Goal: Find specific page/section: Find specific page/section

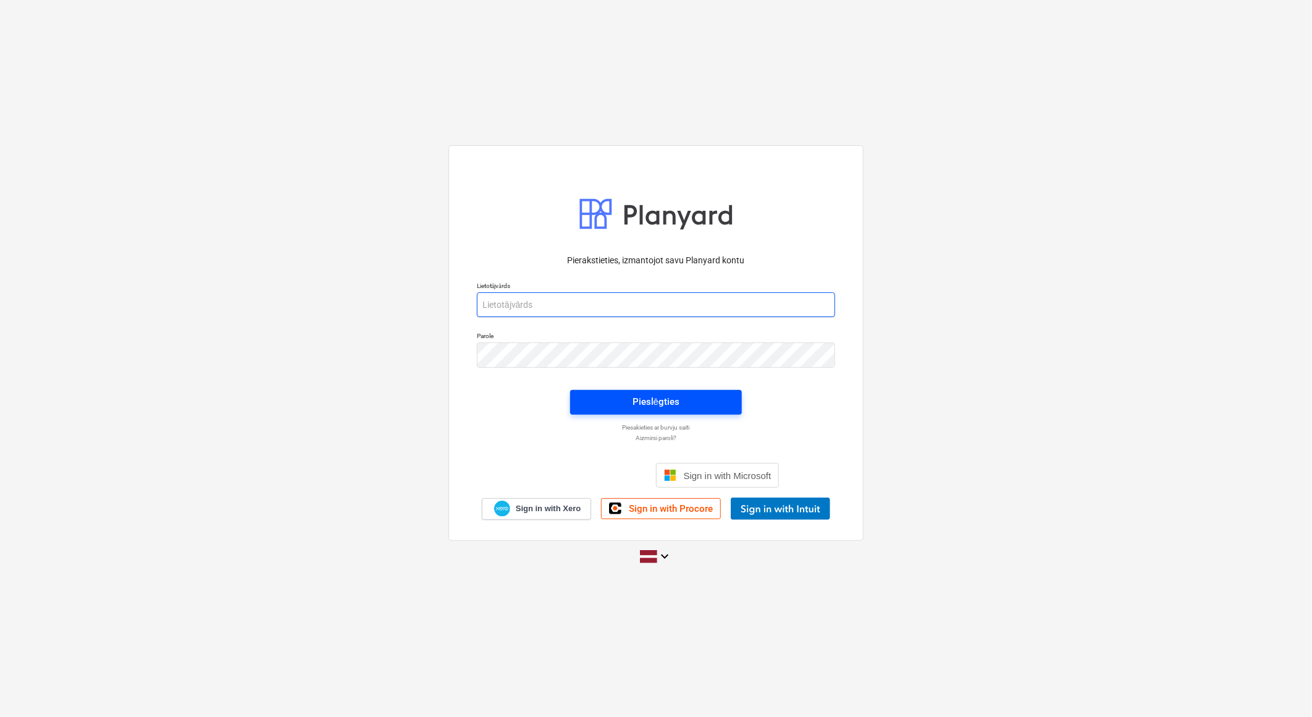
type input "[EMAIL_ADDRESS][DOMAIN_NAME]"
click at [652, 398] on div "Pieslēgties" at bounding box center [656, 402] width 47 height 16
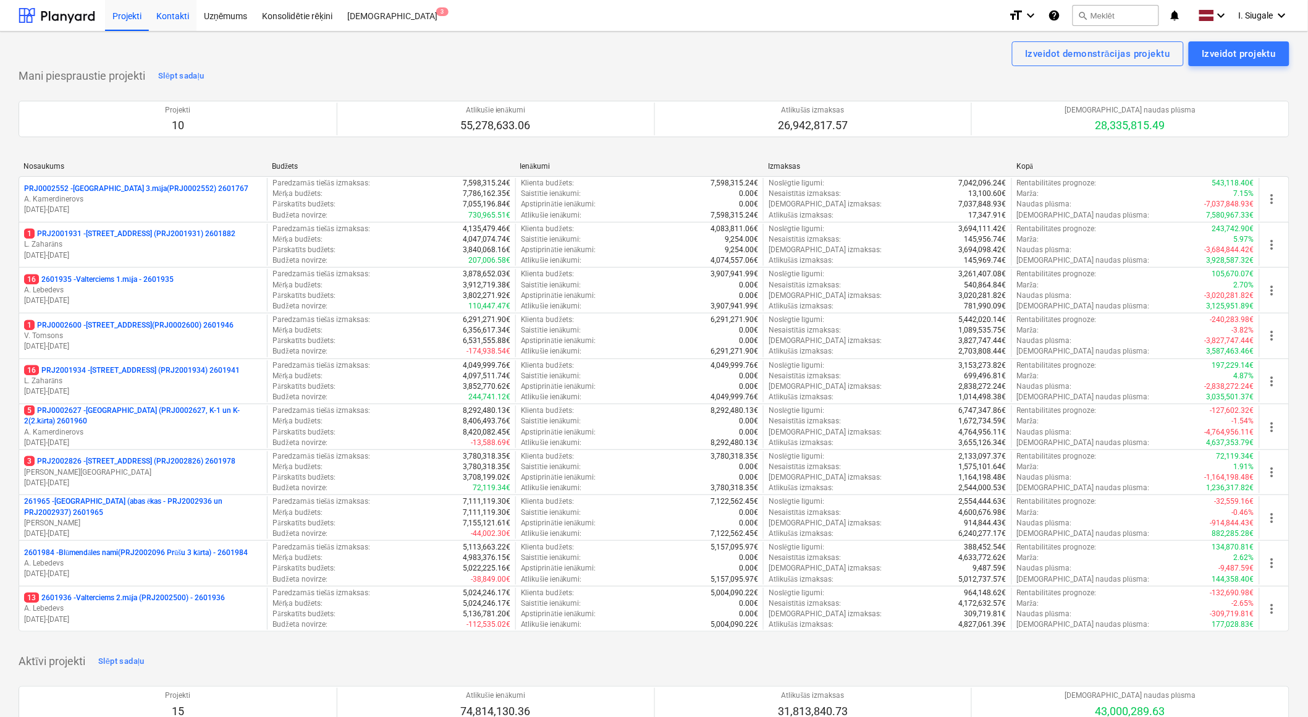
click at [179, 15] on div "Kontakti" at bounding box center [173, 15] width 48 height 32
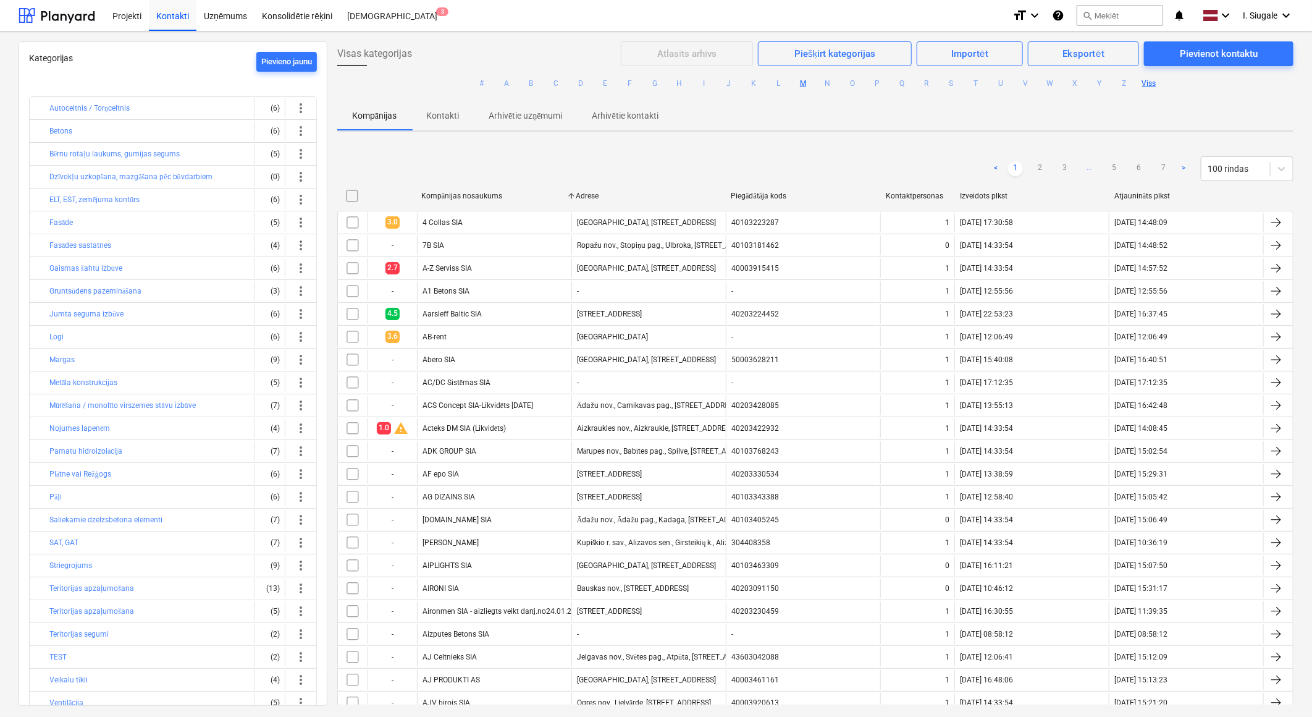
click at [804, 83] on button "M" at bounding box center [803, 83] width 15 height 15
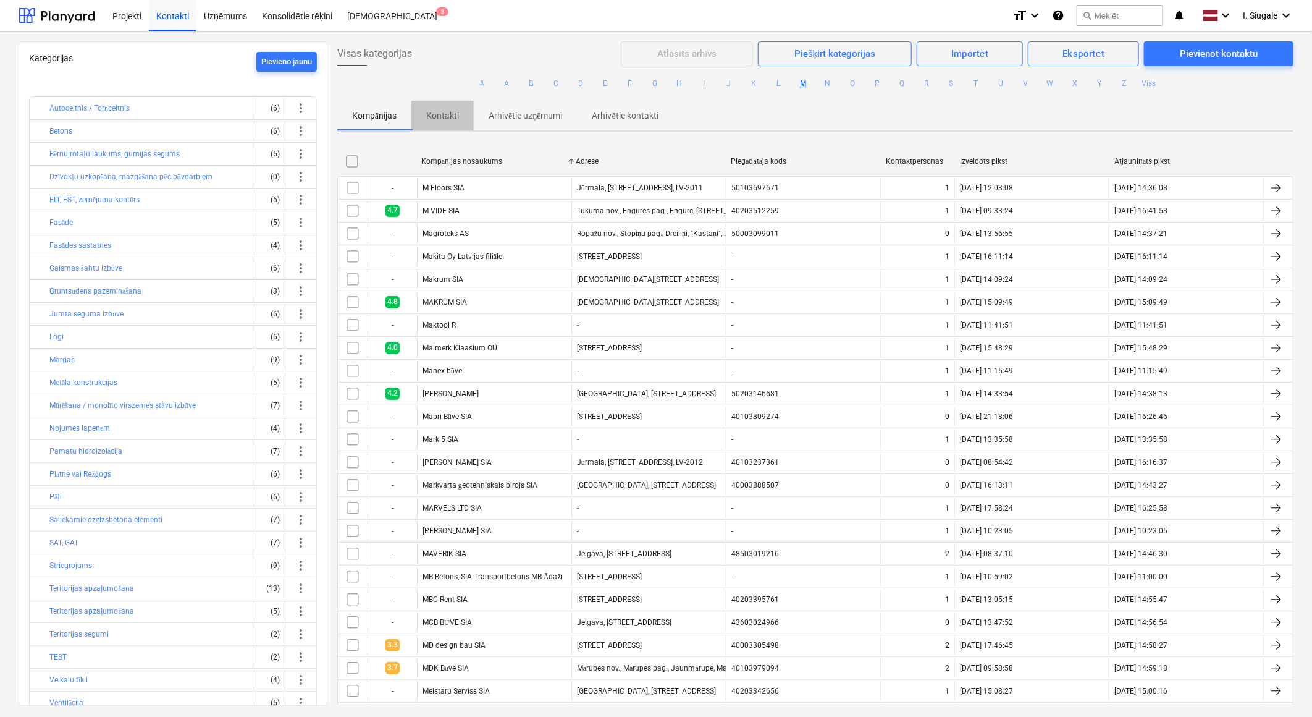
click at [452, 114] on p "Kontakti" at bounding box center [442, 115] width 33 height 13
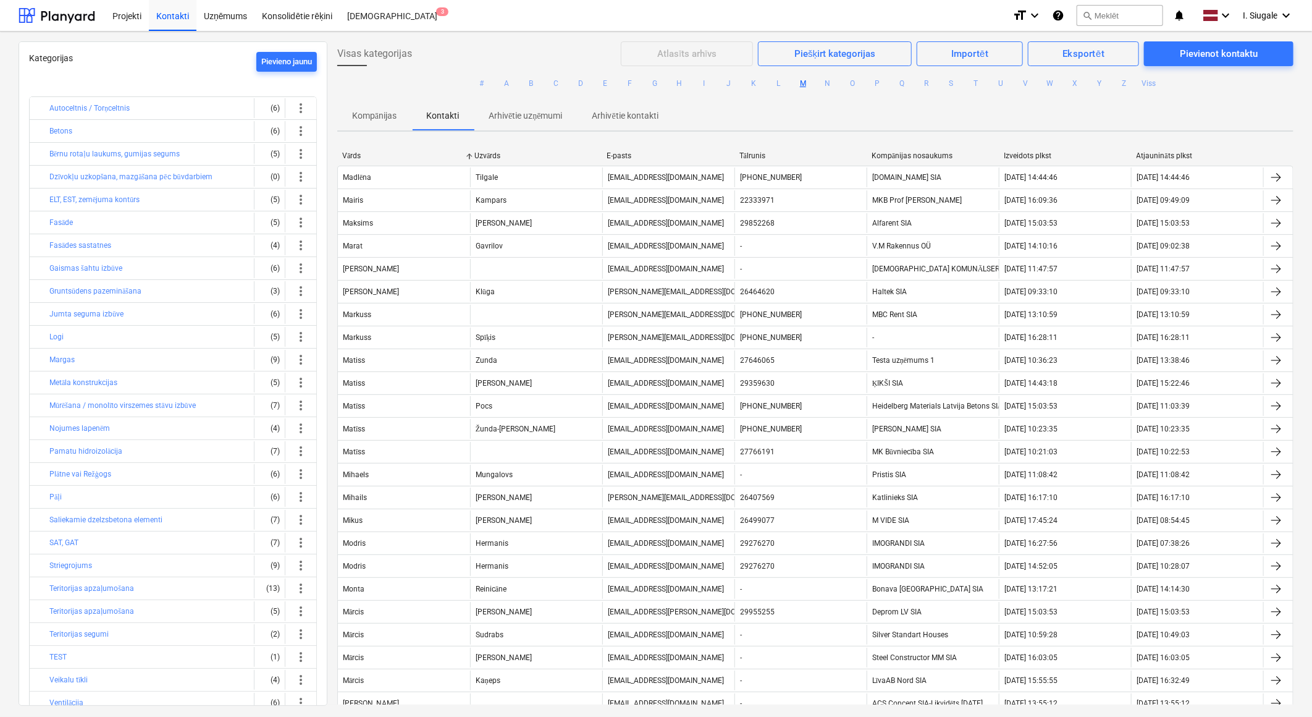
click at [903, 155] on div "Kompānijas nosaukums" at bounding box center [933, 155] width 122 height 9
